Goal: Check status: Check status

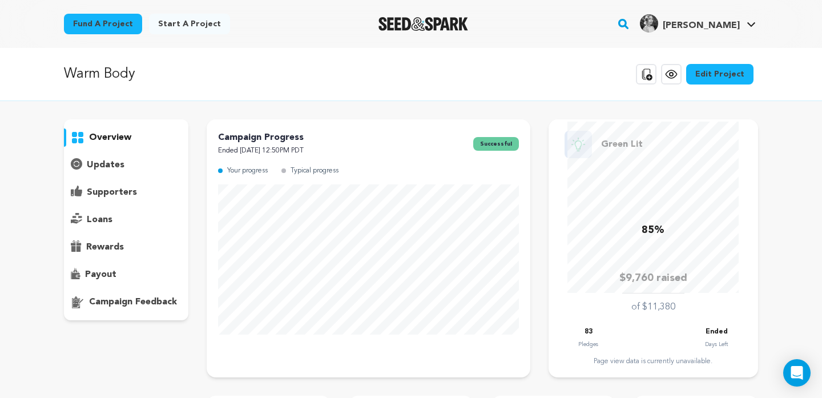
click at [124, 195] on p "supporters" at bounding box center [112, 192] width 50 height 14
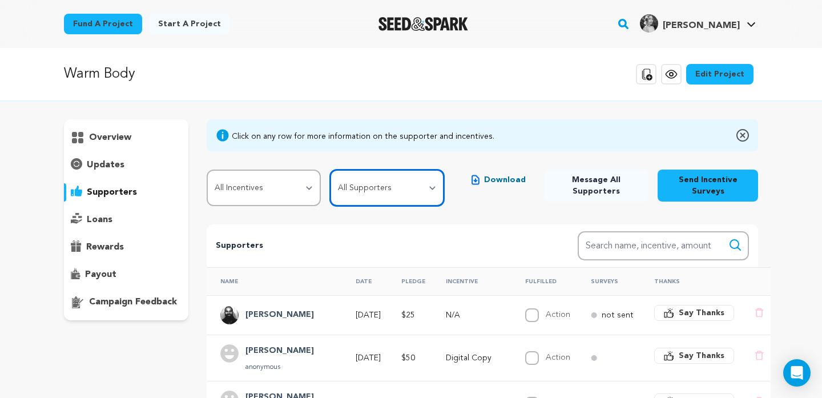
click at [415, 197] on select "All Supporters Survey not sent Survey incomplete Survey complete Incentive not …" at bounding box center [387, 187] width 114 height 37
select select "pledge_incomplete"
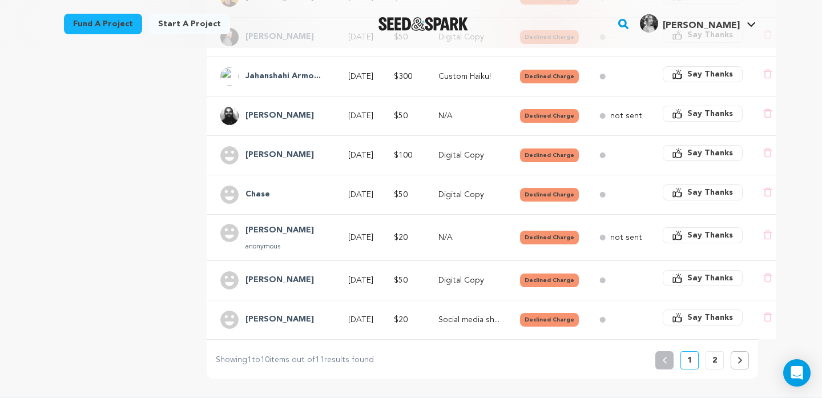
scroll to position [355, 0]
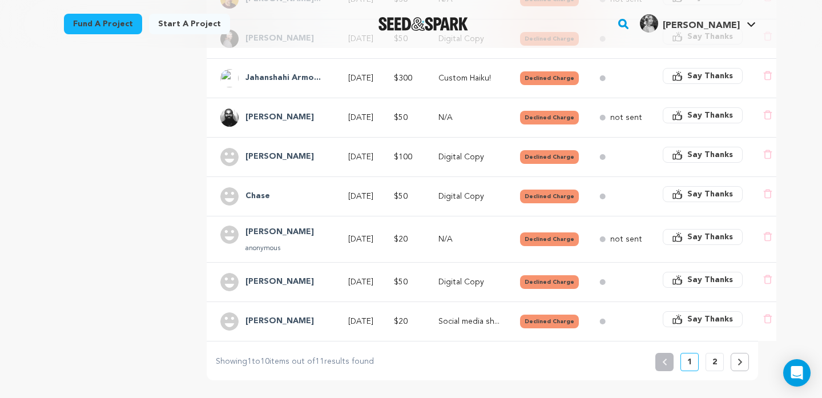
click at [720, 361] on button "2" at bounding box center [714, 362] width 18 height 18
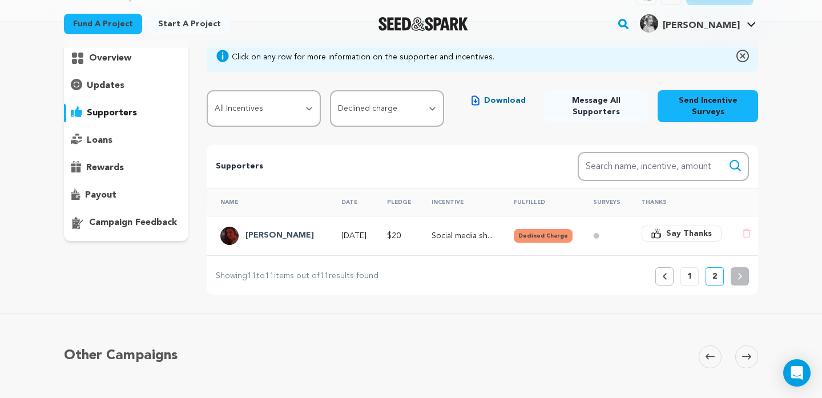
scroll to position [82, 0]
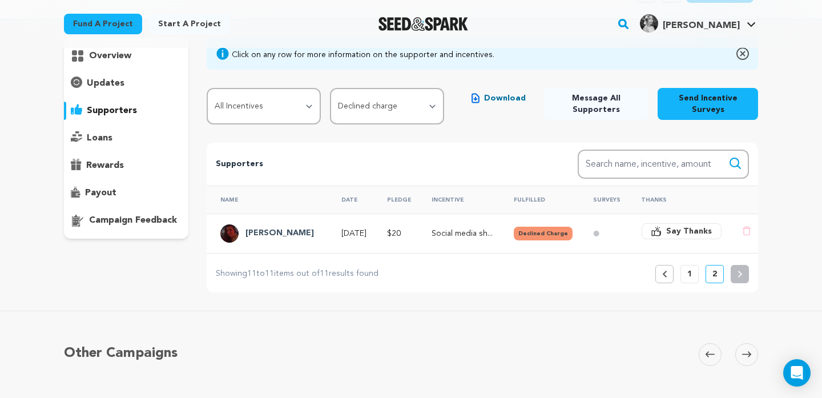
click at [687, 275] on button "1" at bounding box center [689, 274] width 18 height 18
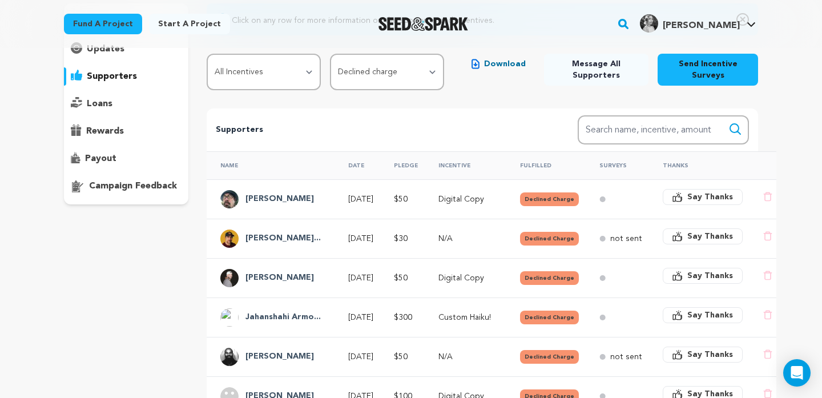
scroll to position [115, 0]
